Goal: Transaction & Acquisition: Purchase product/service

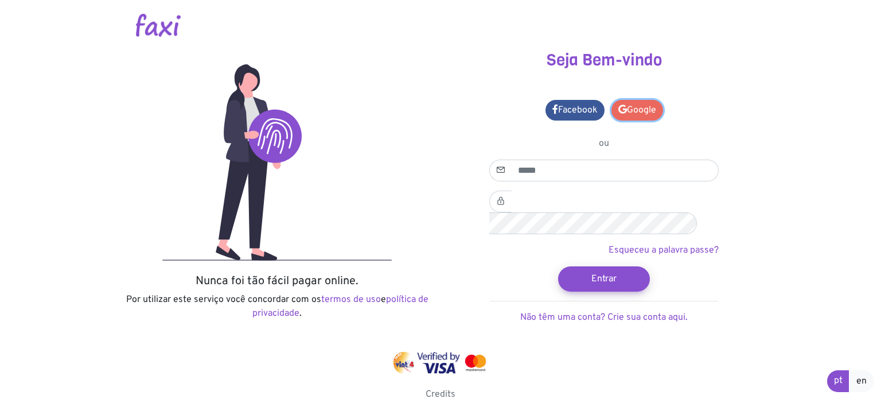
click at [623, 107] on icon at bounding box center [623, 108] width 9 height 9
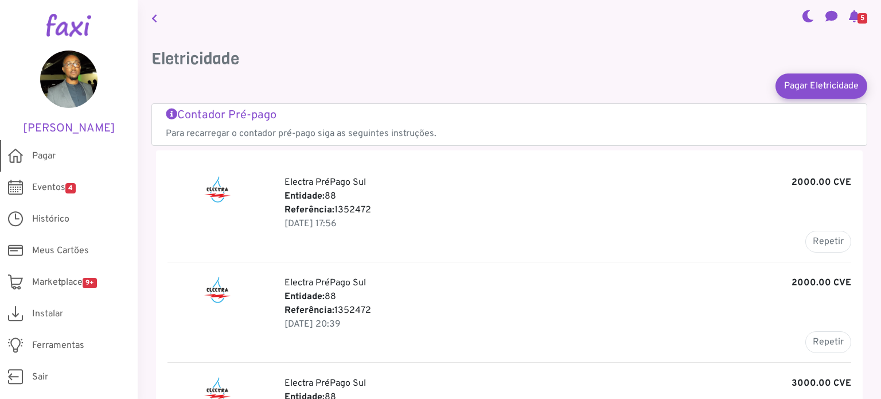
click at [47, 156] on span "Pagar" at bounding box center [44, 156] width 24 height 14
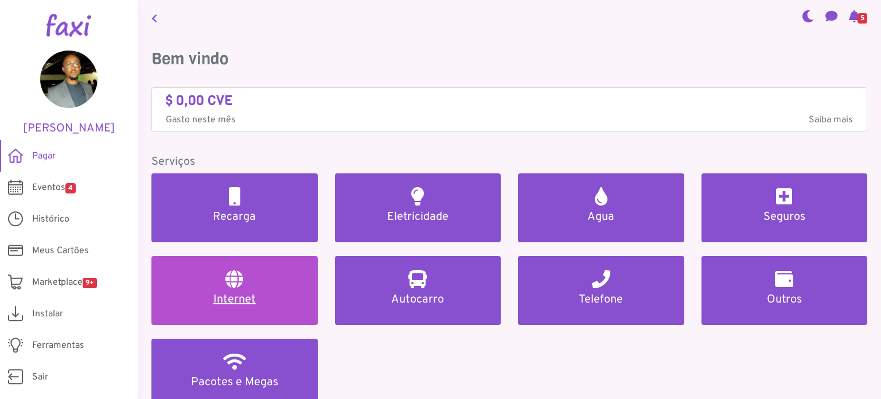
click at [233, 301] on h5 "Internet" at bounding box center [234, 300] width 139 height 14
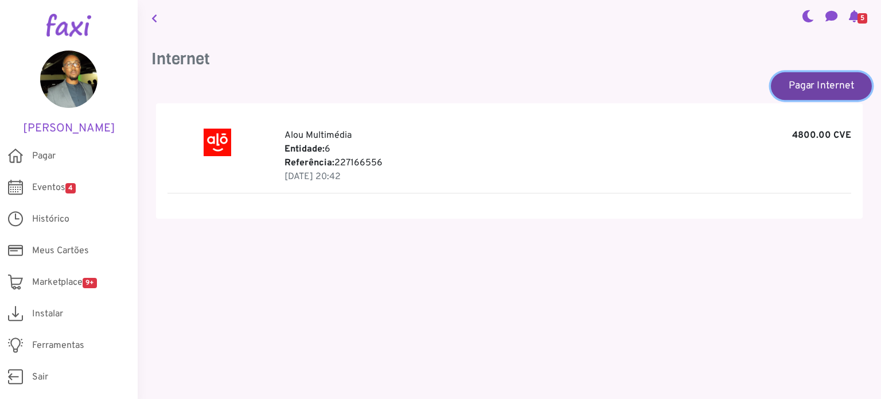
click at [813, 87] on link "Pagar Internet" at bounding box center [821, 86] width 101 height 28
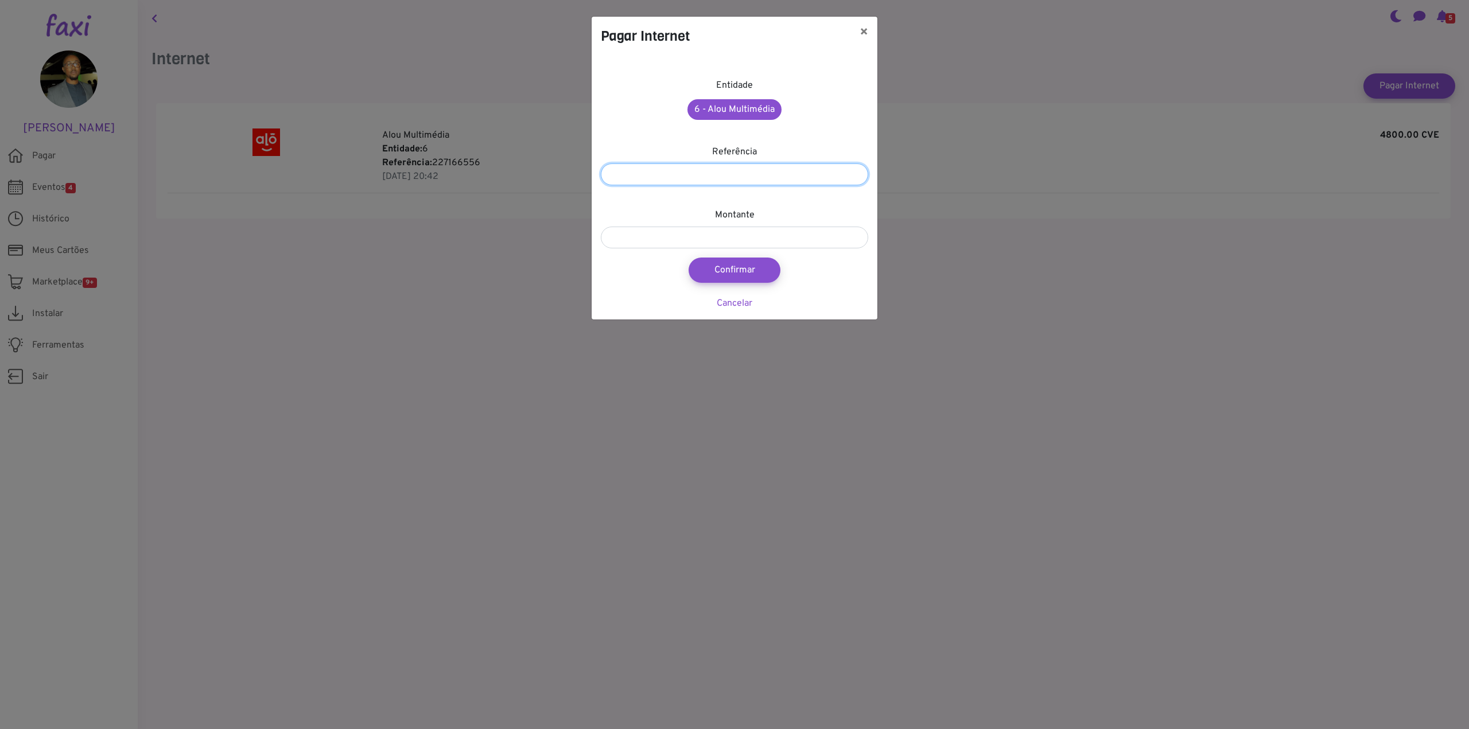
click at [782, 174] on input "number" at bounding box center [734, 175] width 267 height 22
paste input "*********"
type input "*********"
click at [739, 228] on input "number" at bounding box center [734, 238] width 267 height 22
type input "****"
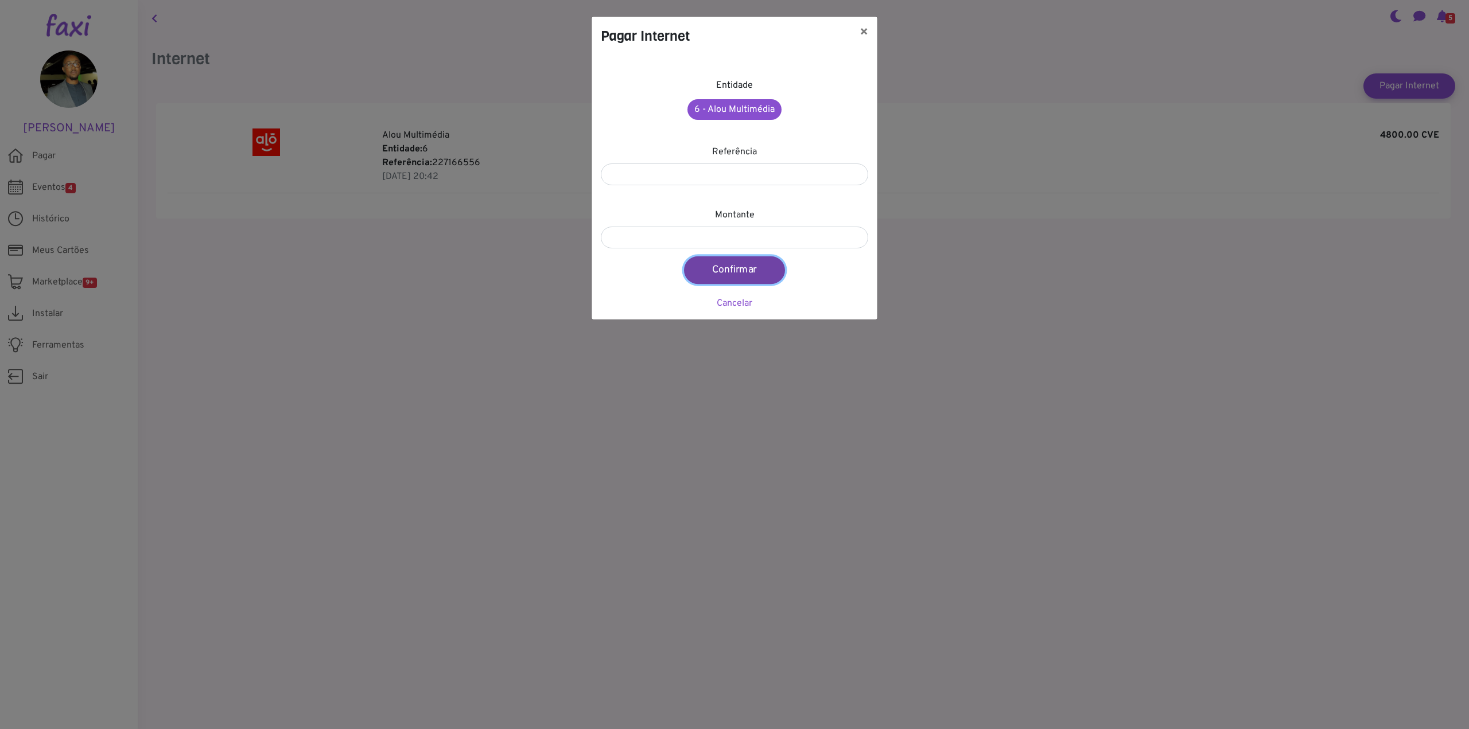
click at [749, 275] on button "Confirmar" at bounding box center [734, 271] width 101 height 28
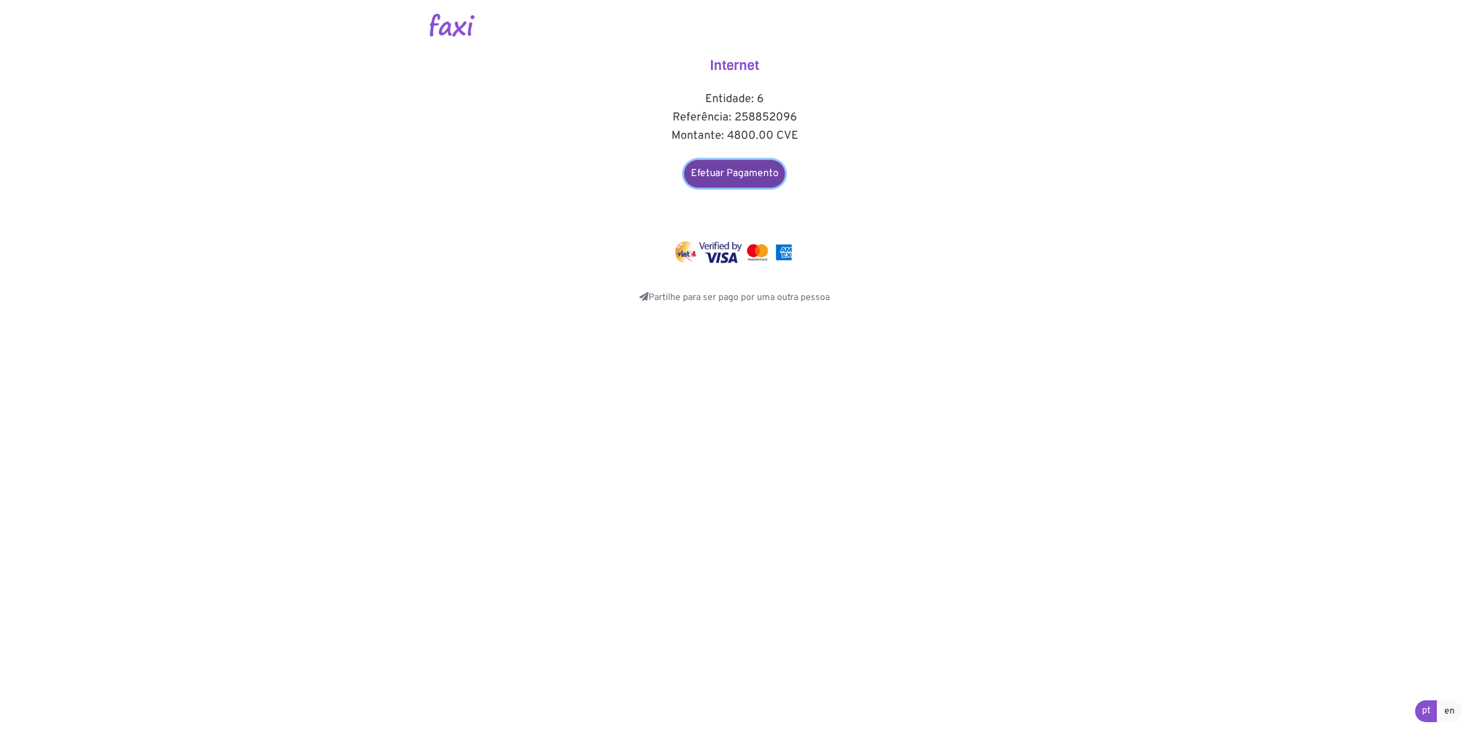
click at [734, 177] on link "Efetuar Pagamento" at bounding box center [734, 174] width 101 height 28
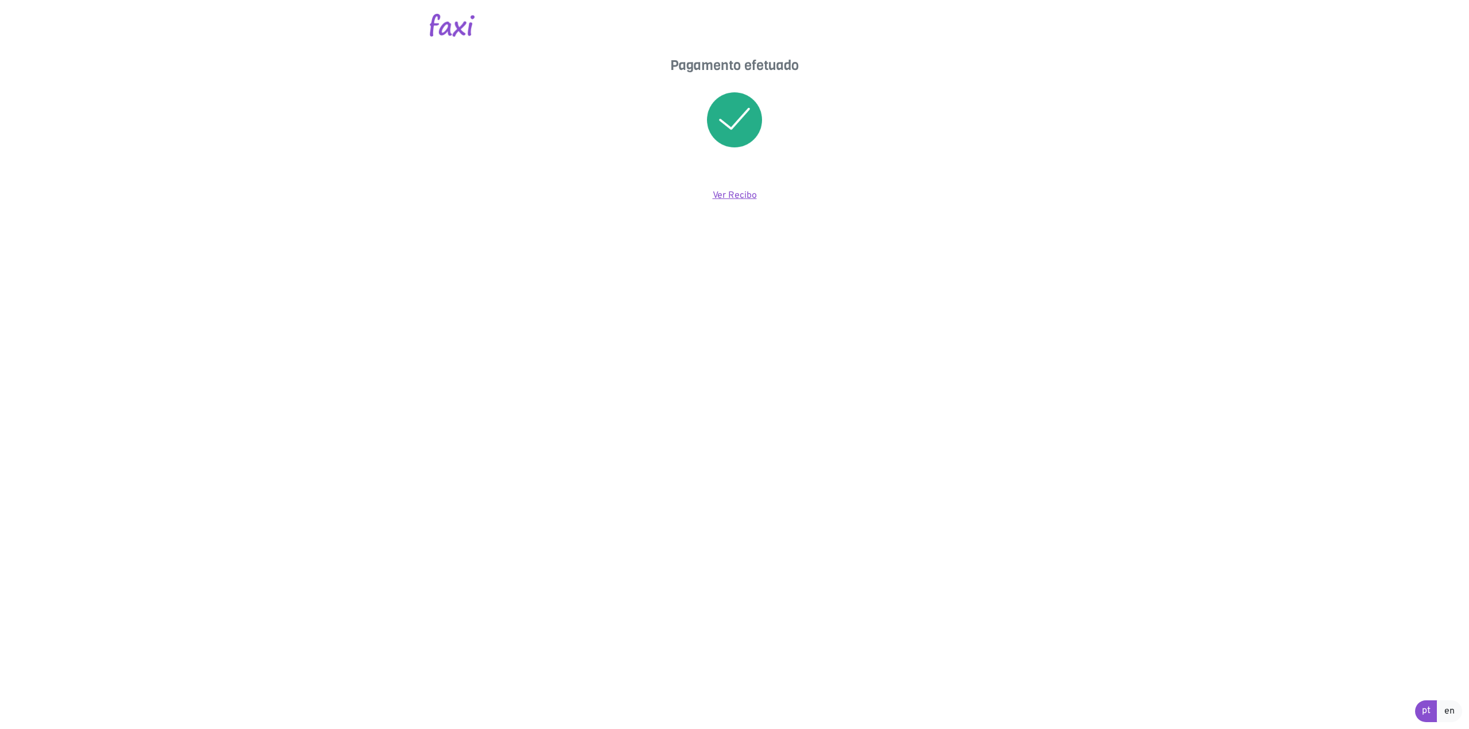
click at [750, 196] on link "Ver Recibo" at bounding box center [735, 195] width 44 height 11
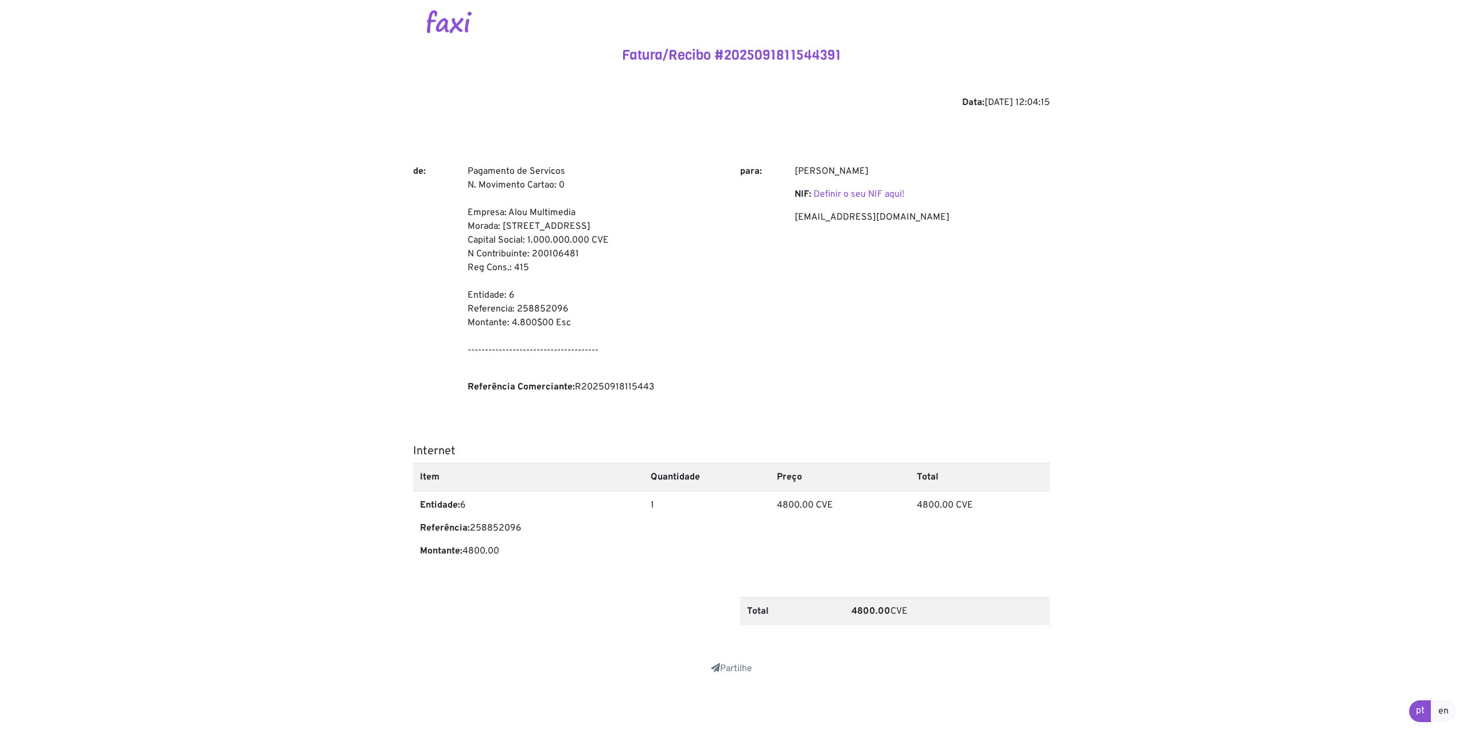
scroll to position [4, 0]
click at [745, 664] on link "Partilhe" at bounding box center [731, 668] width 41 height 11
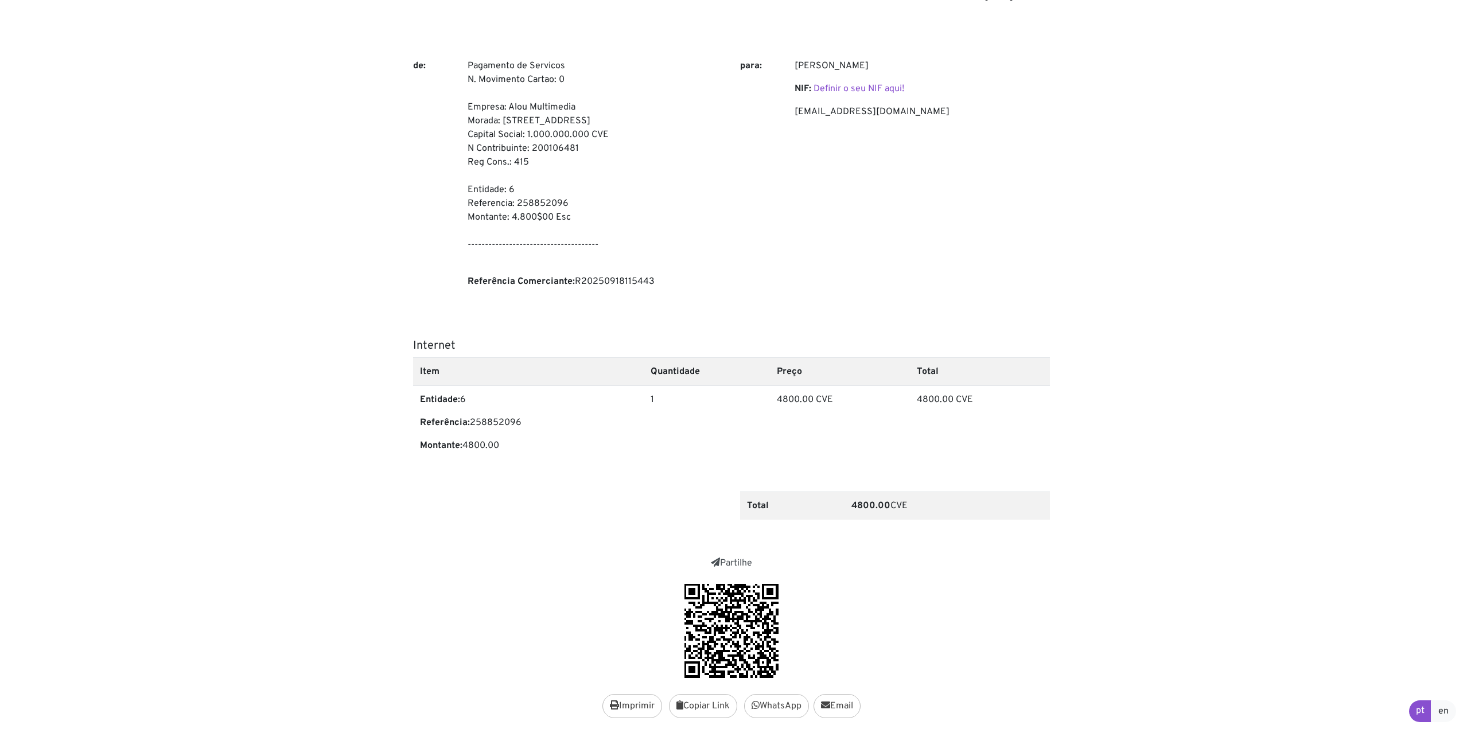
scroll to position [154, 0]
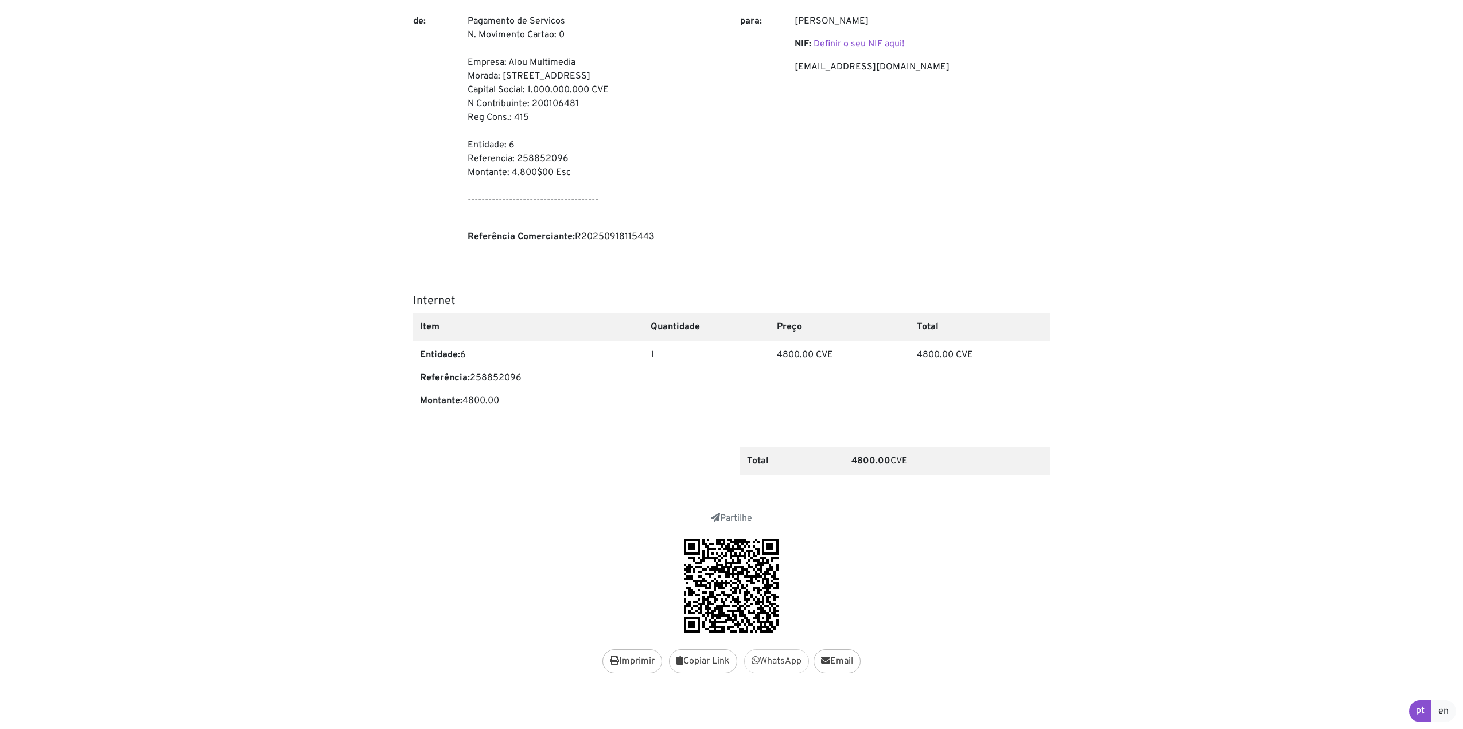
click at [775, 658] on link "WhatsApp" at bounding box center [776, 662] width 65 height 24
